Goal: Find specific page/section: Find specific page/section

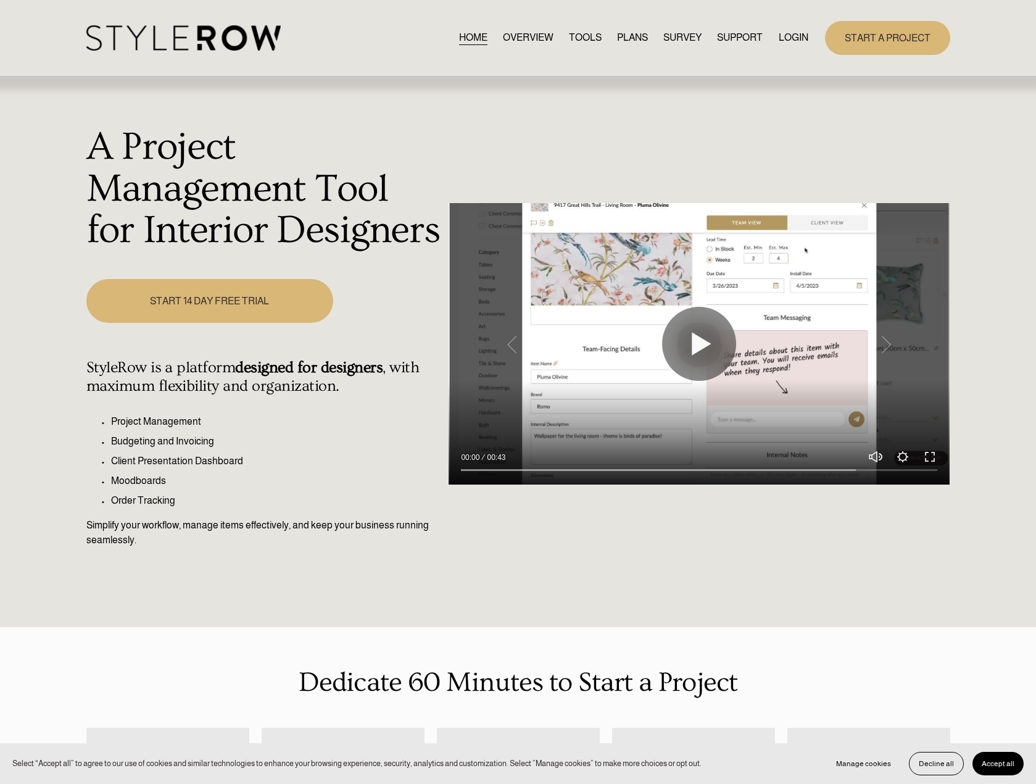
click at [779, 30] on link "LOGIN" at bounding box center [794, 38] width 30 height 17
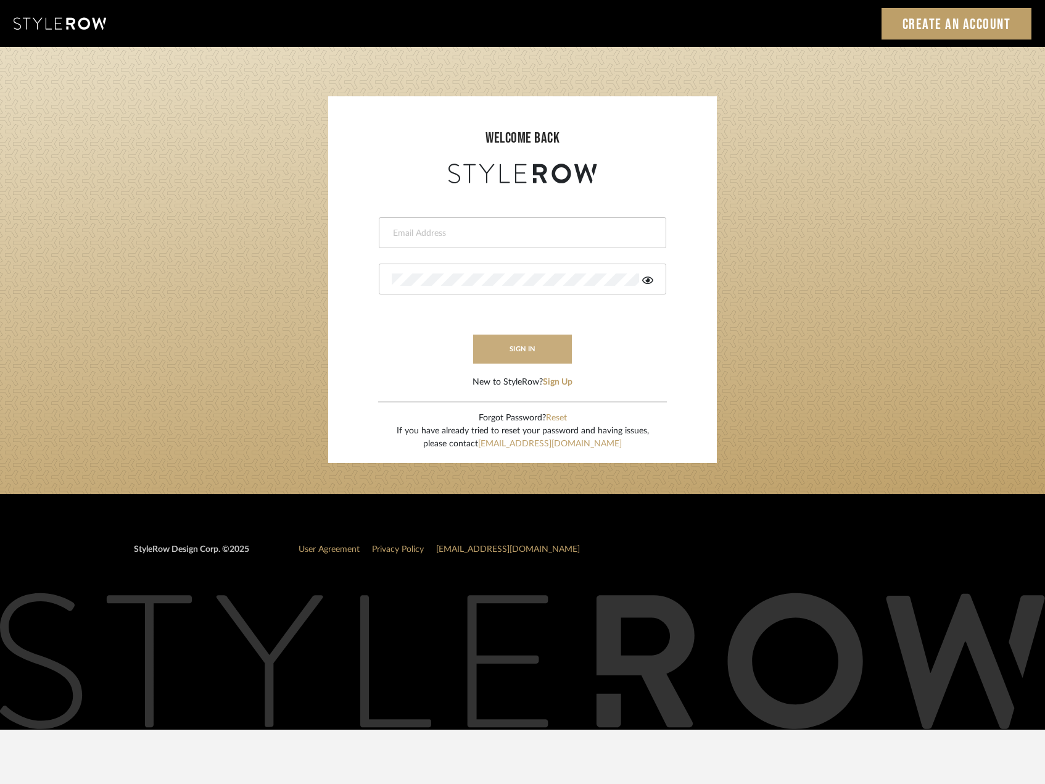
type input "madeleine@studiodb.com"
click at [503, 334] on button "sign in" at bounding box center [522, 348] width 99 height 29
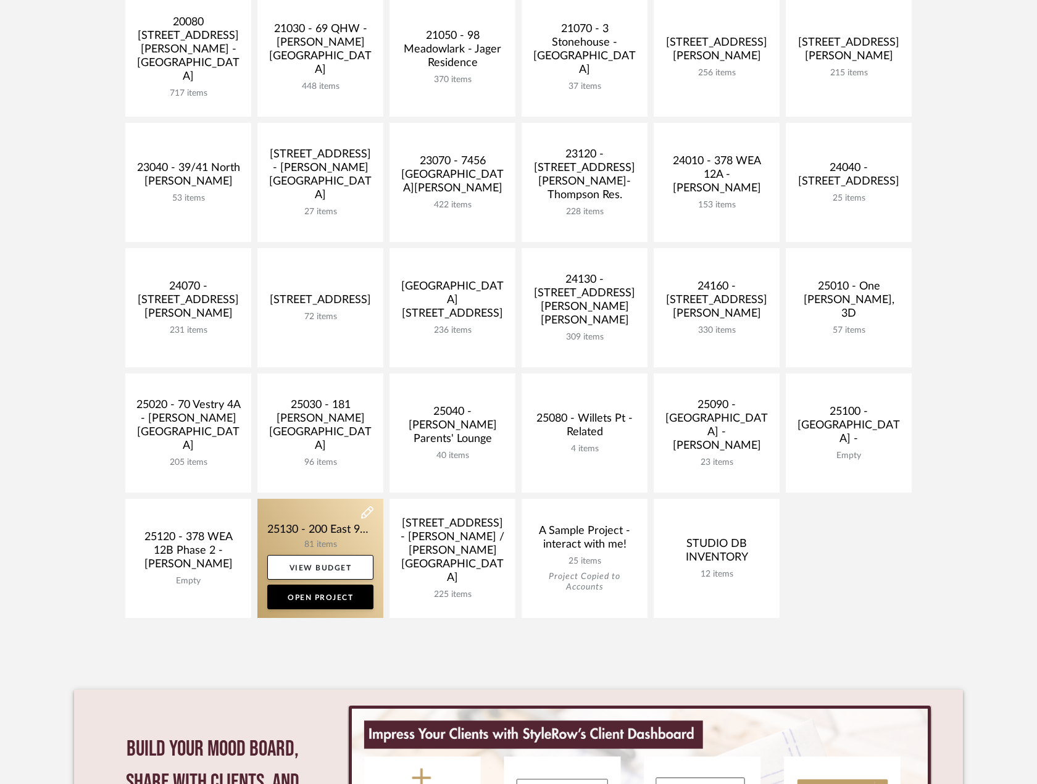
scroll to position [370, 0]
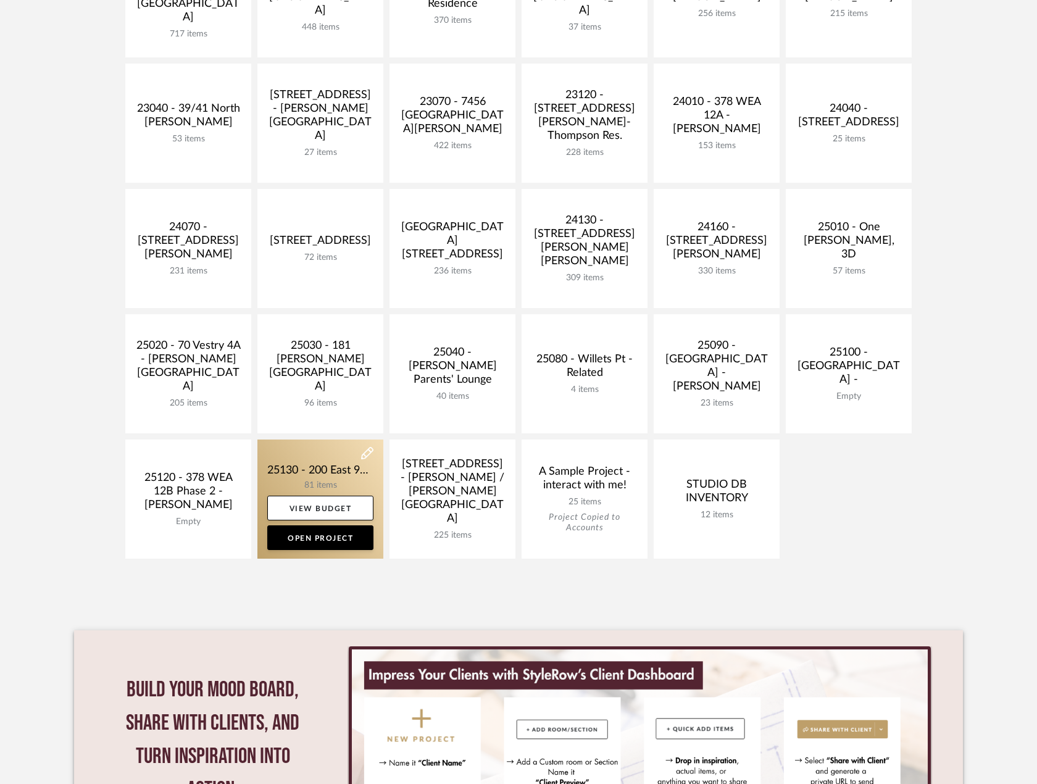
click at [328, 523] on div "25130 - 200 East 95th, 26A - Kosheleva 81 items View Budget Open Project" at bounding box center [320, 498] width 126 height 119
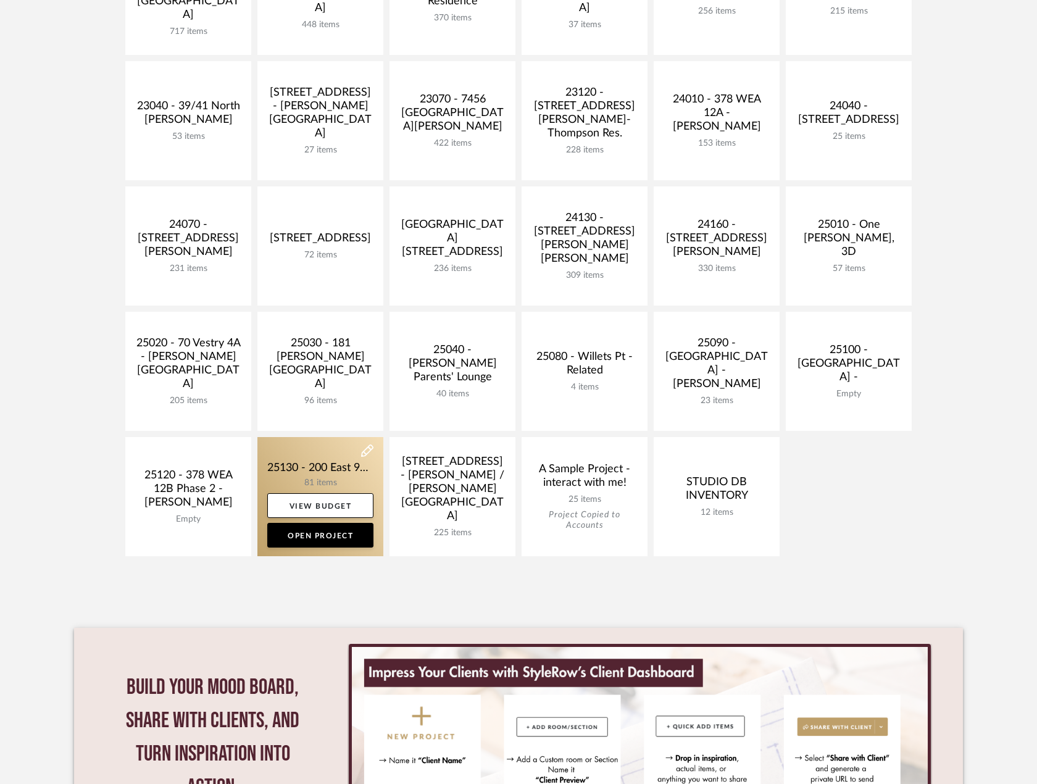
click at [320, 464] on link at bounding box center [320, 496] width 126 height 119
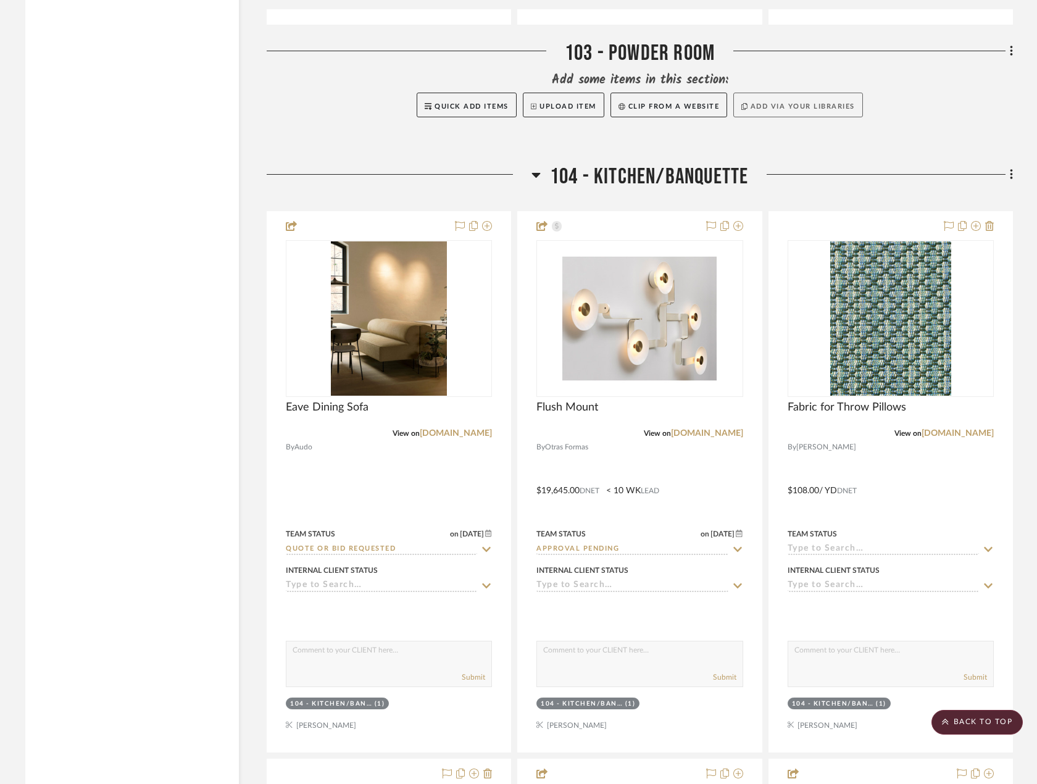
scroll to position [4937, 0]
